Goal: Entertainment & Leisure: Consume media (video, audio)

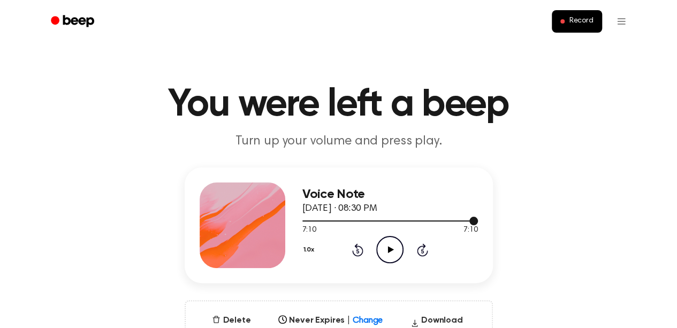
click at [305, 220] on div at bounding box center [390, 220] width 176 height 9
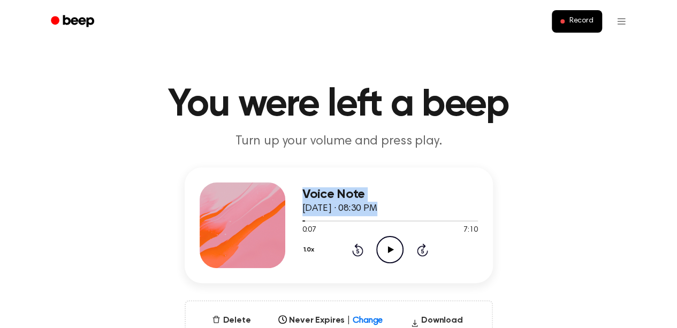
drag, startPoint x: 307, startPoint y: 218, endPoint x: 291, endPoint y: 220, distance: 15.6
click at [291, 220] on div "Voice Note [DATE] · 08:30 PM 0:07 7:10 Your browser does not support the [objec…" at bounding box center [339, 225] width 308 height 116
drag, startPoint x: 303, startPoint y: 221, endPoint x: 293, endPoint y: 220, distance: 9.7
click at [293, 220] on div "Voice Note [DATE] · 08:30 PM 0:07 7:10 Your browser does not support the [objec…" at bounding box center [339, 225] width 308 height 116
click at [300, 219] on span at bounding box center [300, 221] width 9 height 9
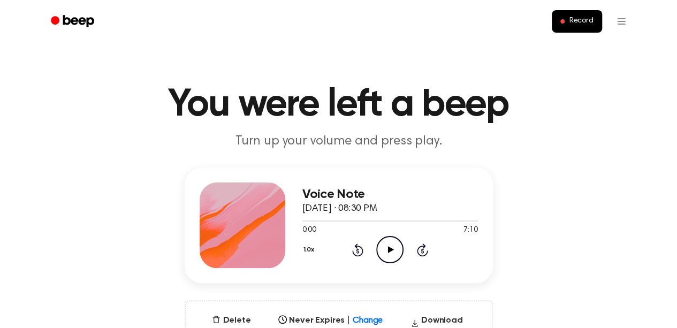
click at [384, 251] on icon "Play Audio" at bounding box center [389, 249] width 27 height 27
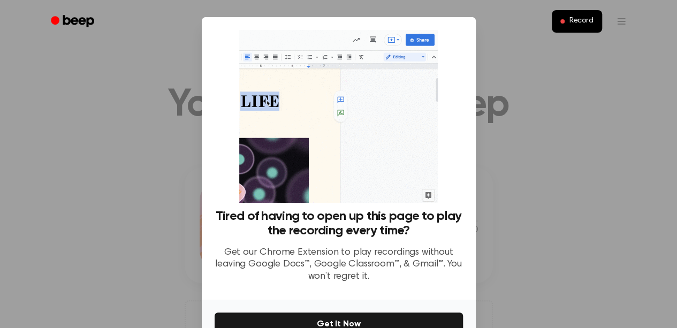
scroll to position [61, 0]
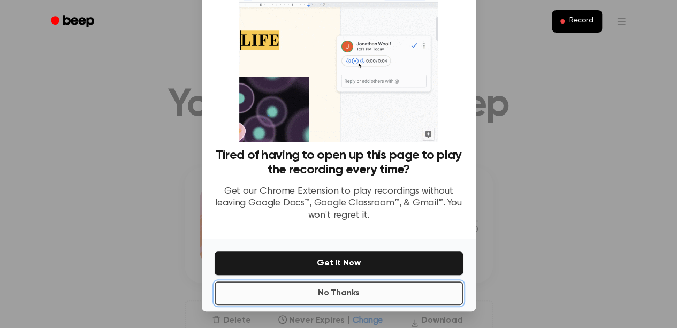
click at [363, 288] on button "No Thanks" at bounding box center [339, 293] width 248 height 24
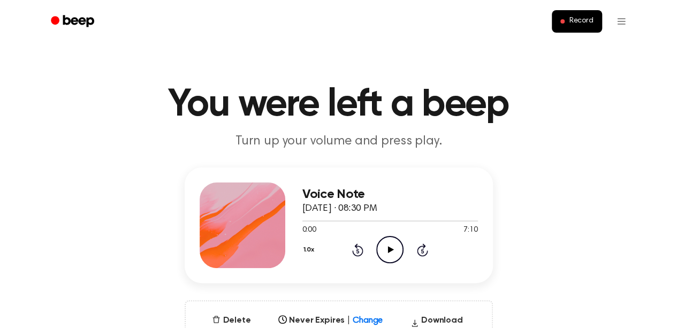
click at [391, 250] on icon at bounding box center [391, 249] width 6 height 7
click at [391, 250] on icon at bounding box center [389, 249] width 5 height 7
click at [391, 250] on icon at bounding box center [391, 249] width 6 height 7
click at [391, 250] on icon at bounding box center [389, 249] width 5 height 7
click at [391, 250] on icon at bounding box center [391, 249] width 6 height 7
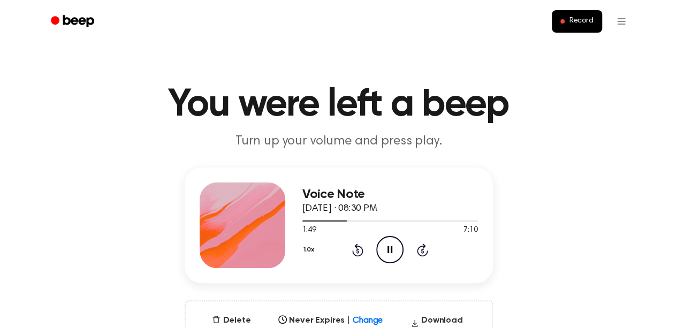
click at [391, 250] on icon at bounding box center [389, 249] width 5 height 7
click at [391, 250] on icon at bounding box center [391, 249] width 6 height 7
click at [391, 250] on icon at bounding box center [389, 249] width 5 height 7
click at [391, 250] on icon at bounding box center [391, 249] width 6 height 7
